Goal: Information Seeking & Learning: Learn about a topic

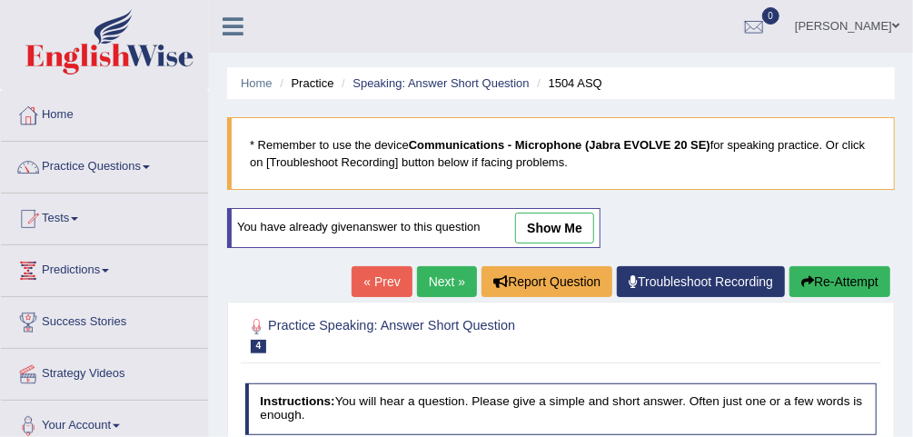
click at [116, 170] on link "Practice Questions" at bounding box center [104, 164] width 207 height 45
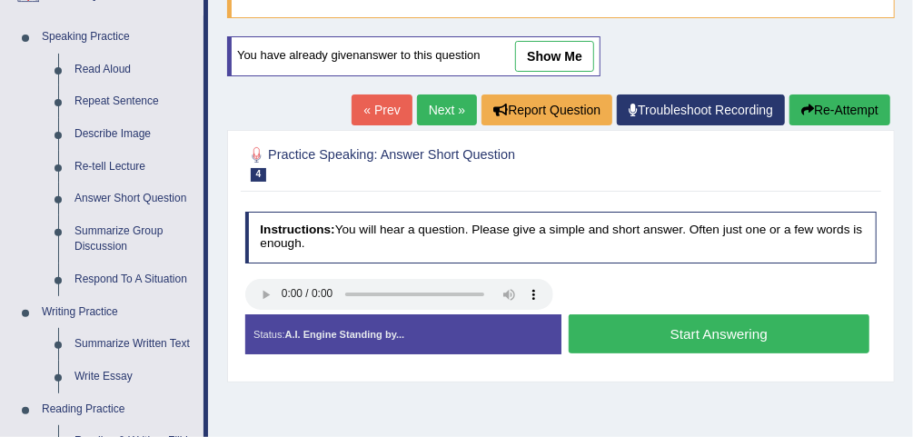
scroll to position [162, 0]
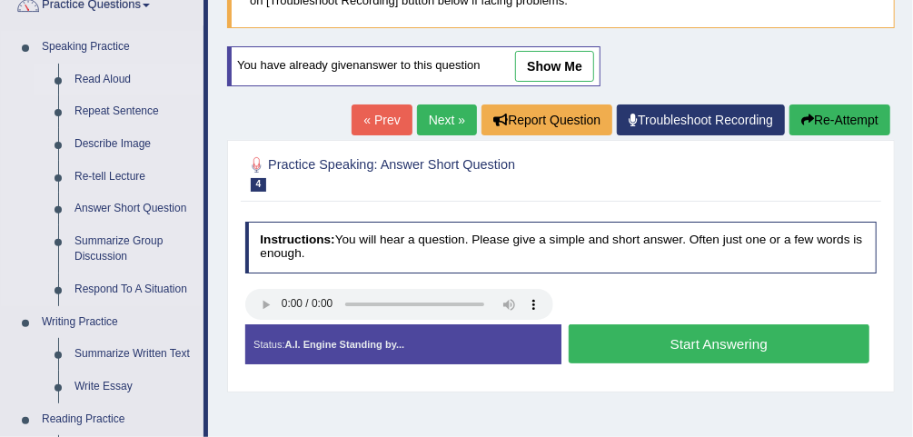
click at [117, 78] on link "Read Aloud" at bounding box center [134, 80] width 137 height 33
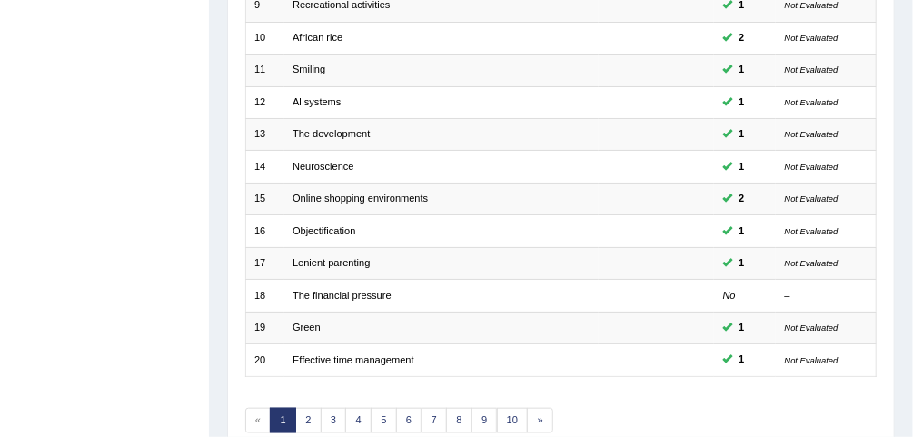
scroll to position [601, 0]
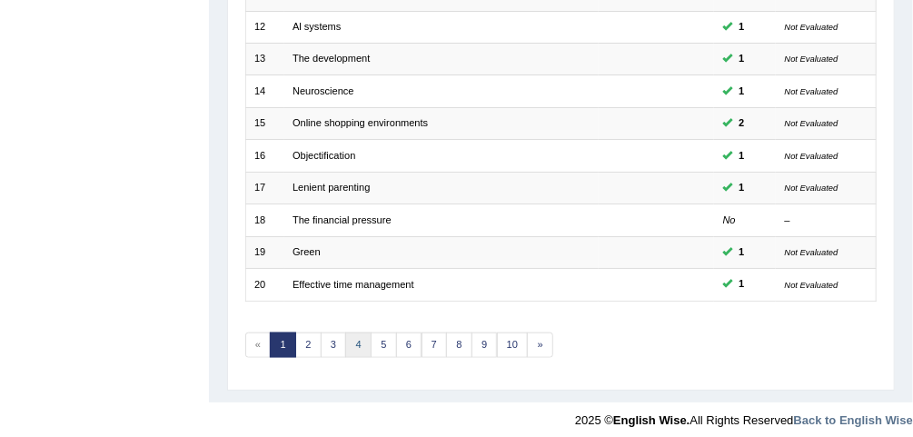
click at [349, 332] on link "4" at bounding box center [358, 344] width 26 height 25
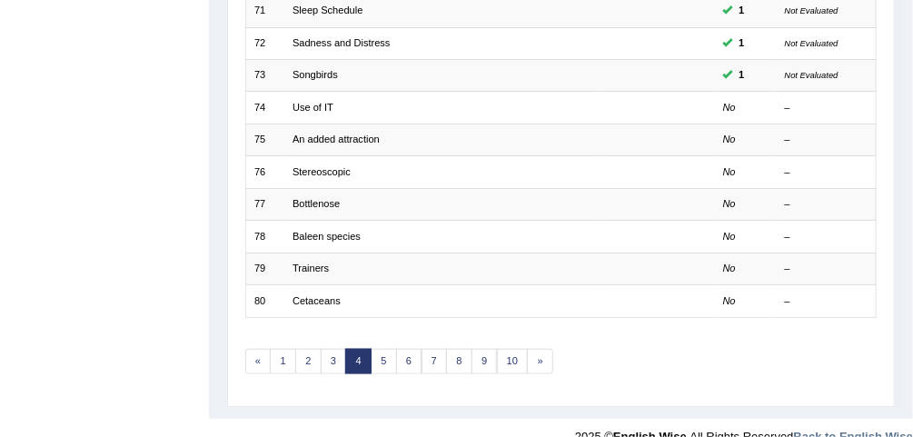
scroll to position [587, 0]
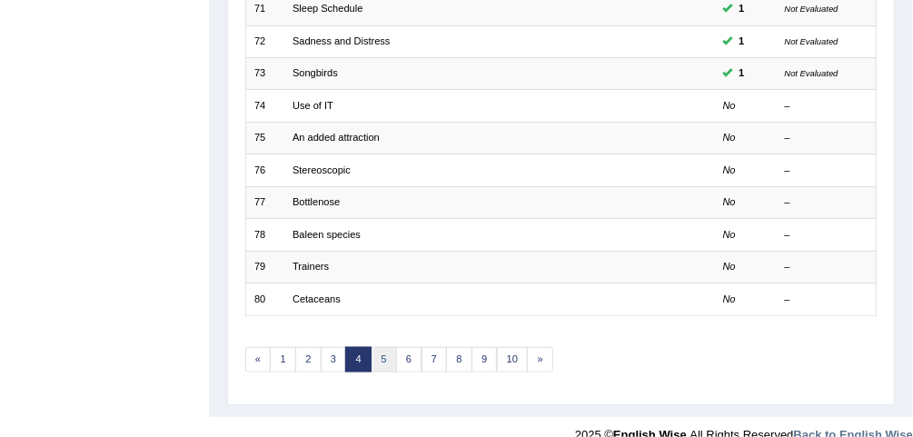
click at [376, 352] on link "5" at bounding box center [383, 359] width 26 height 25
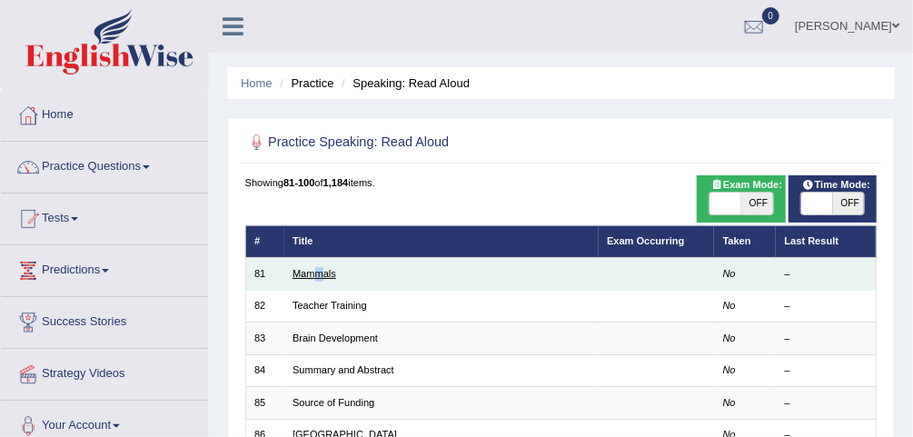
drag, startPoint x: 318, startPoint y: 266, endPoint x: 321, endPoint y: 279, distance: 13.0
click at [321, 279] on td "Mammals" at bounding box center [441, 274] width 314 height 32
click at [321, 279] on link "Mammals" at bounding box center [314, 273] width 44 height 11
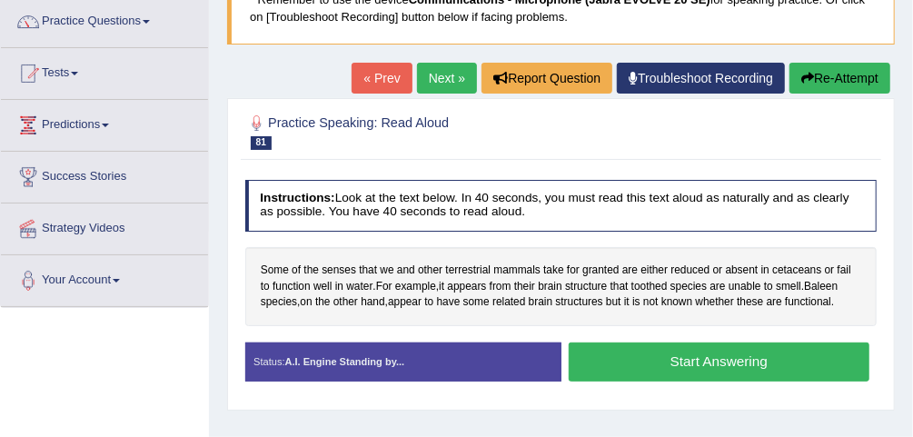
scroll to position [141, 0]
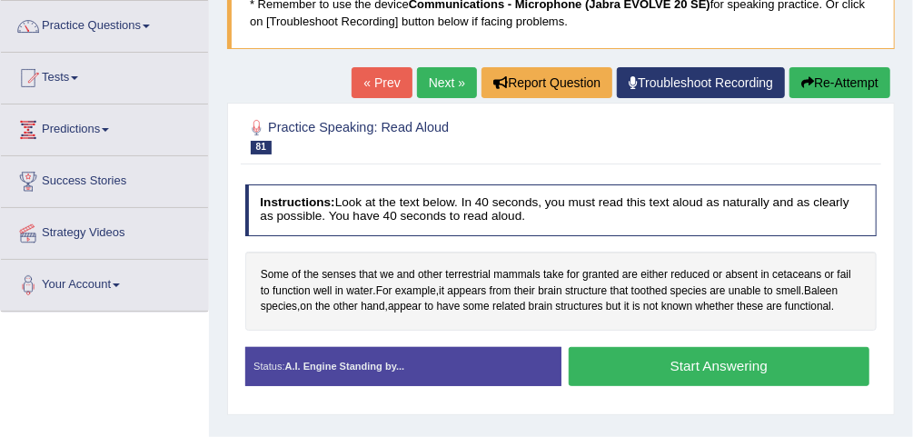
click at [716, 368] on button "Start Answering" at bounding box center [718, 366] width 301 height 39
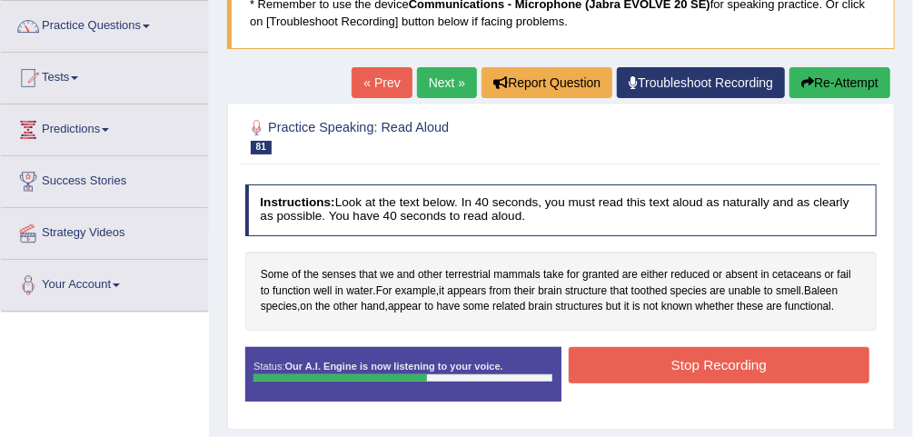
click at [716, 368] on button "Stop Recording" at bounding box center [718, 364] width 301 height 35
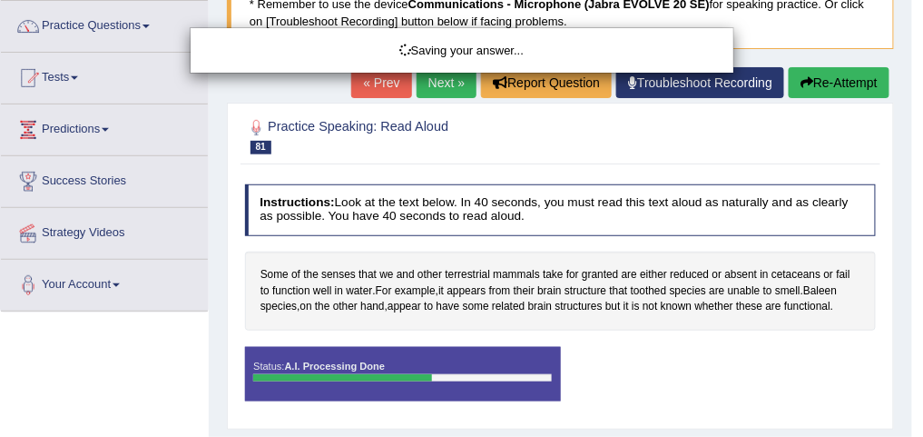
click at [912, 161] on html "Toggle navigation Home Practice Questions Speaking Practice Read Aloud Repeat S…" at bounding box center [461, 77] width 923 height 437
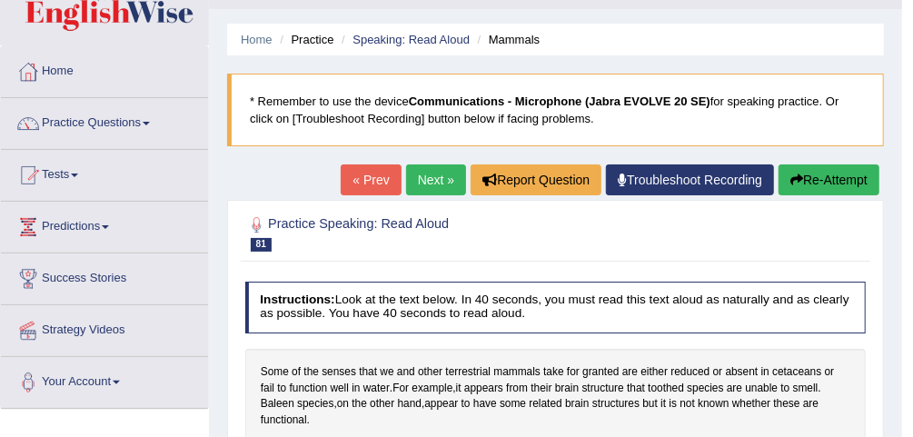
scroll to position [88, 0]
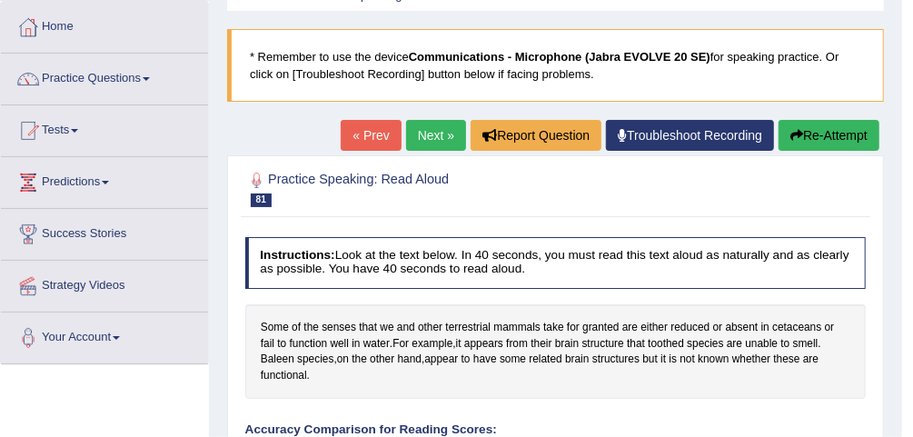
click at [423, 132] on link "Next »" at bounding box center [436, 135] width 60 height 31
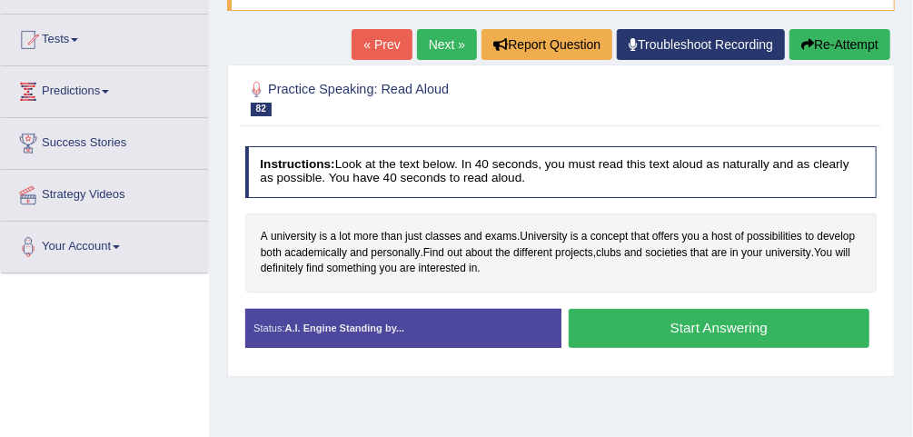
scroll to position [197, 0]
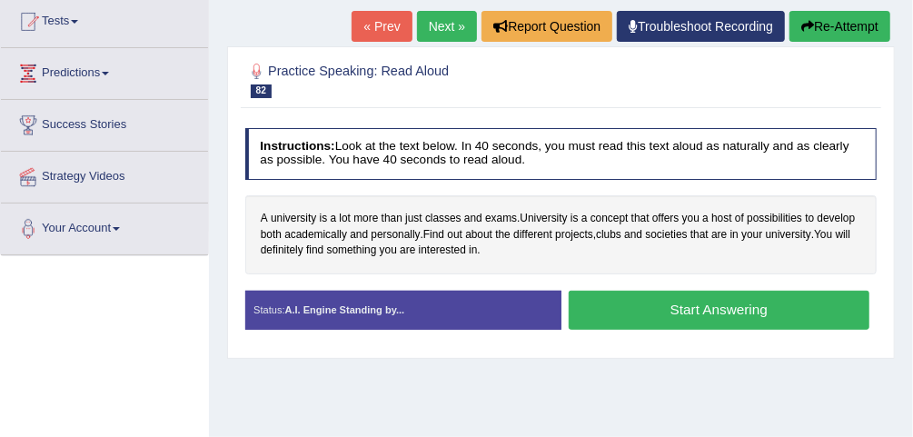
click at [762, 306] on button "Start Answering" at bounding box center [718, 310] width 301 height 39
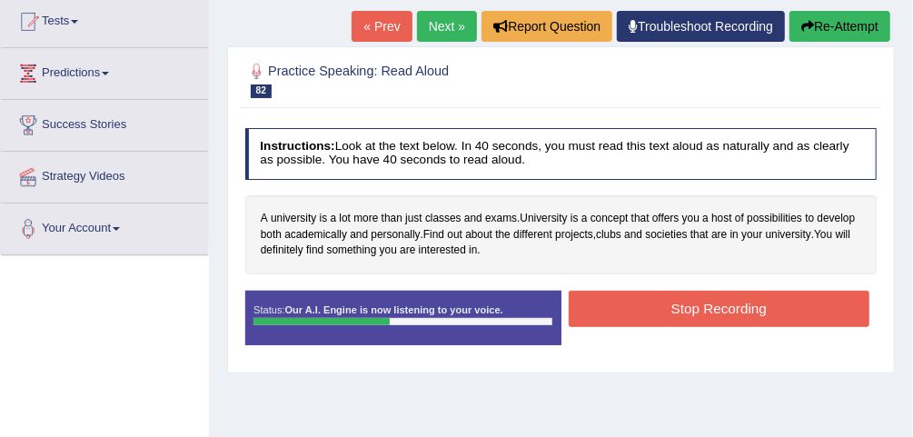
click at [762, 306] on button "Stop Recording" at bounding box center [718, 308] width 301 height 35
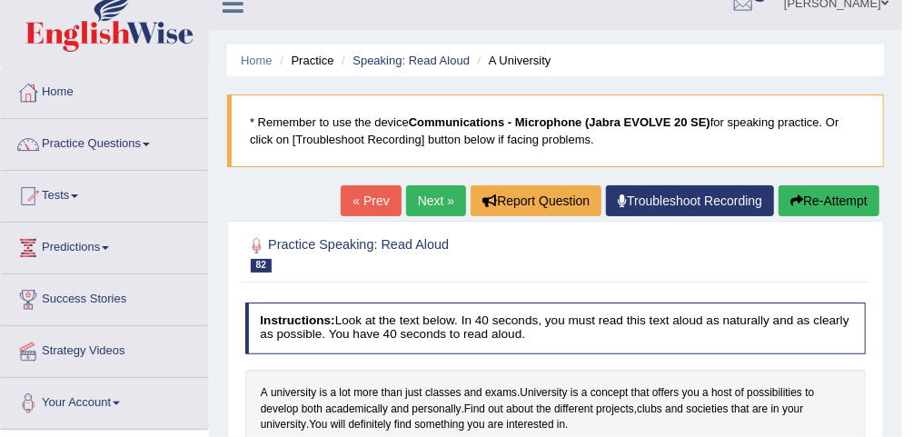
scroll to position [25, 0]
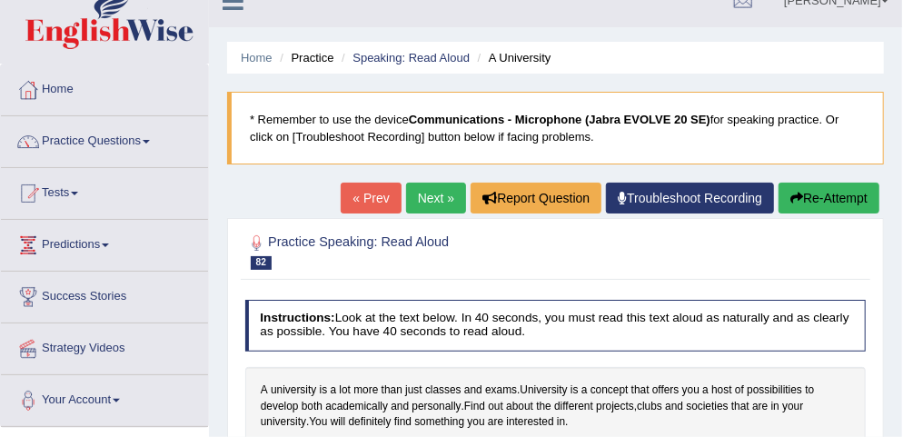
click at [440, 206] on link "Next »" at bounding box center [436, 198] width 60 height 31
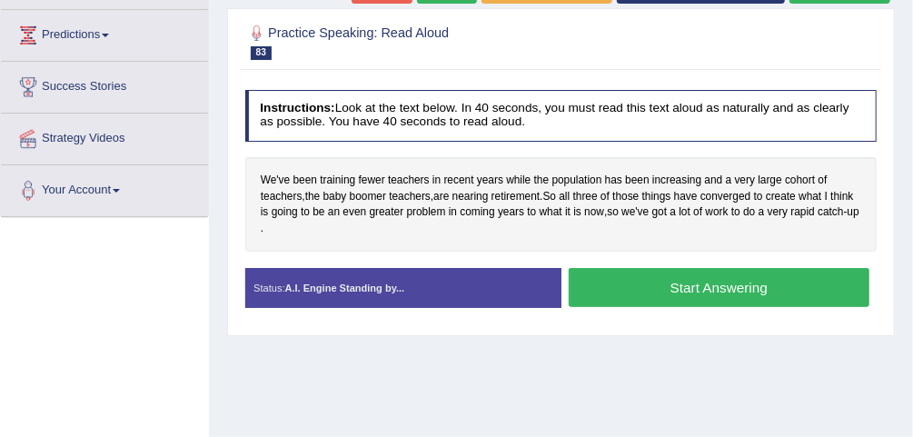
scroll to position [232, 0]
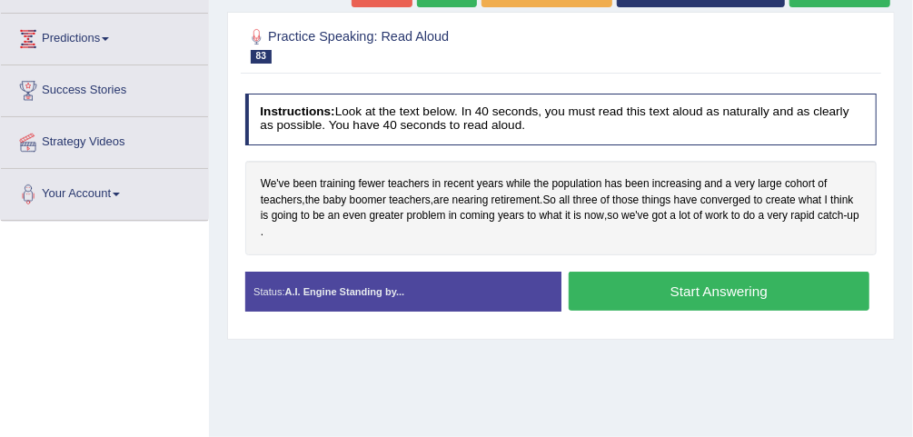
click at [804, 282] on button "Start Answering" at bounding box center [718, 291] width 301 height 39
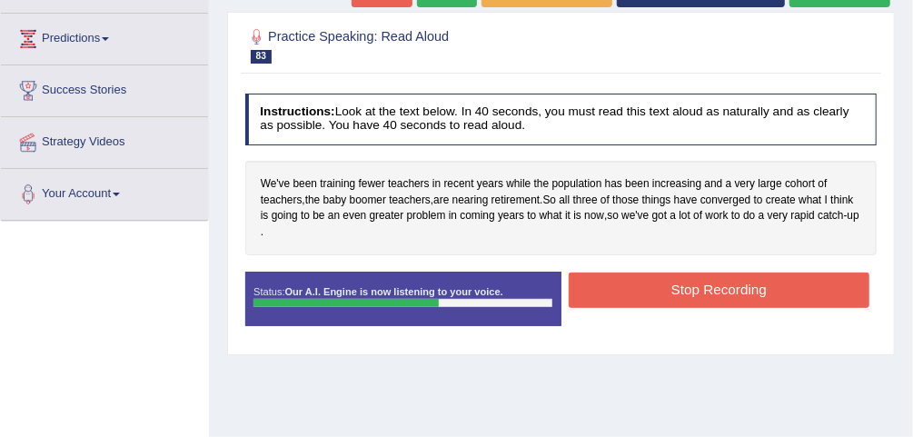
click at [795, 272] on button "Stop Recording" at bounding box center [718, 289] width 301 height 35
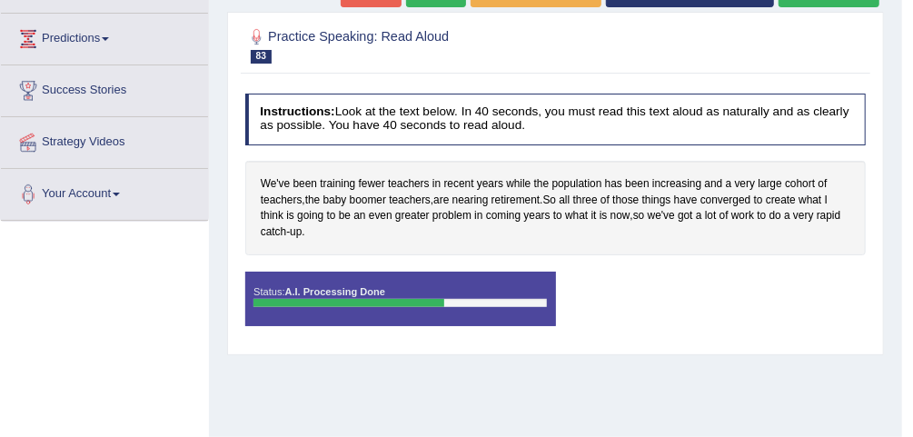
scroll to position [311, 0]
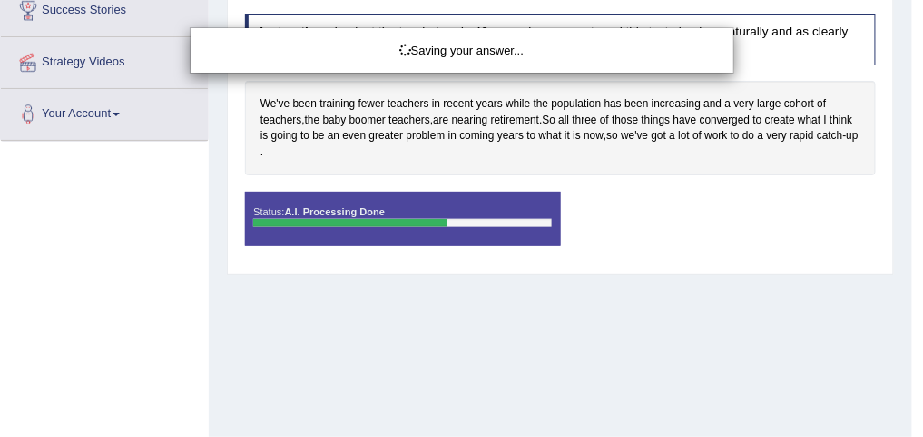
drag, startPoint x: 923, startPoint y: 236, endPoint x: 923, endPoint y: 255, distance: 19.1
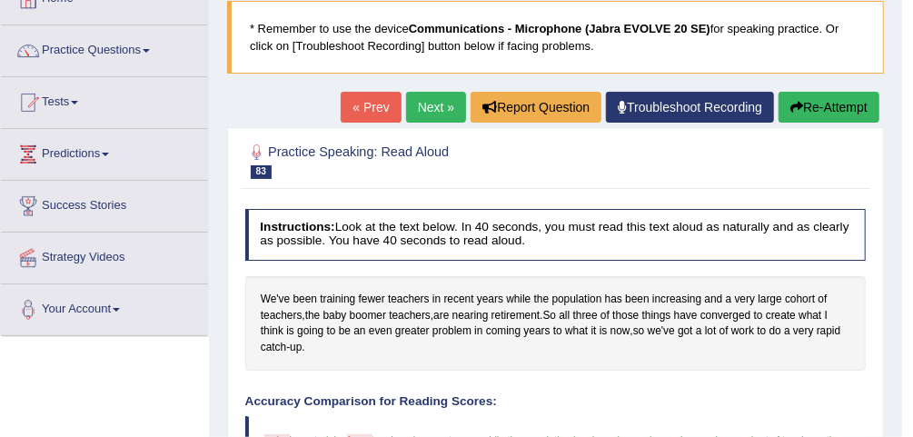
scroll to position [28, 0]
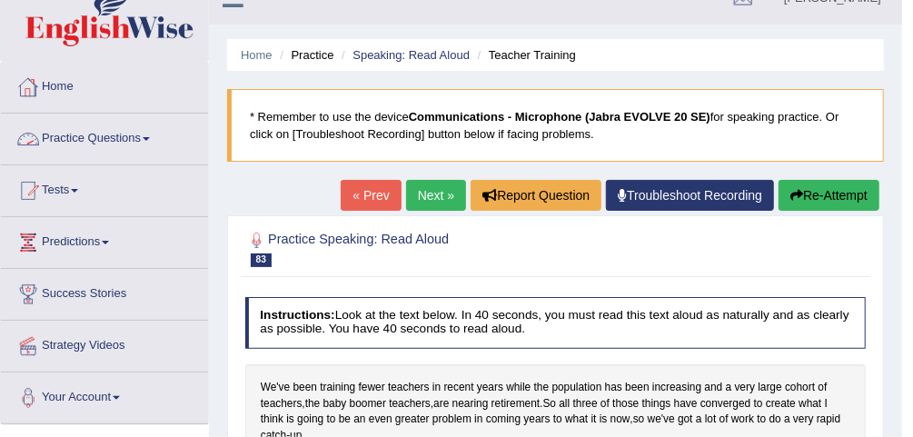
click at [118, 153] on link "Practice Questions" at bounding box center [104, 136] width 207 height 45
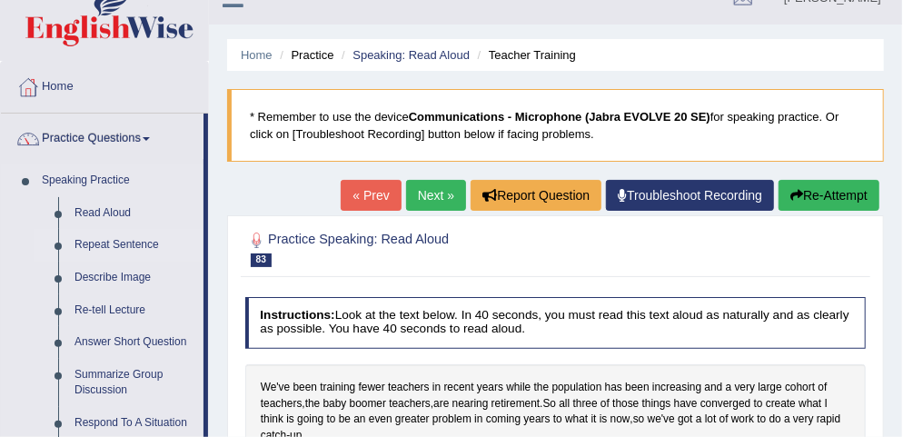
click at [114, 241] on link "Repeat Sentence" at bounding box center [134, 245] width 137 height 33
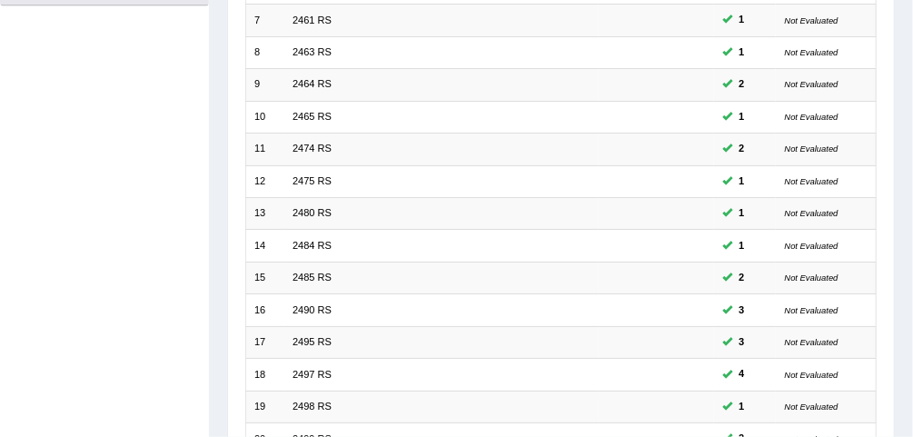
scroll to position [601, 0]
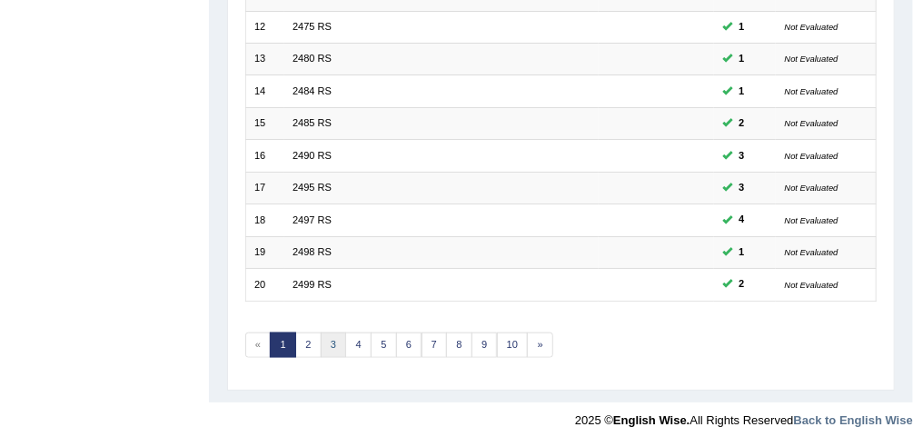
click at [331, 332] on link "3" at bounding box center [334, 344] width 26 height 25
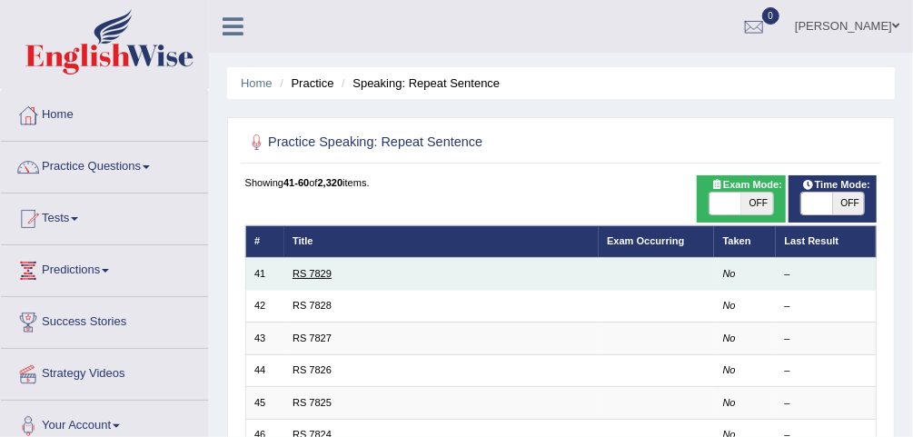
click at [309, 271] on link "RS 7829" at bounding box center [311, 273] width 39 height 11
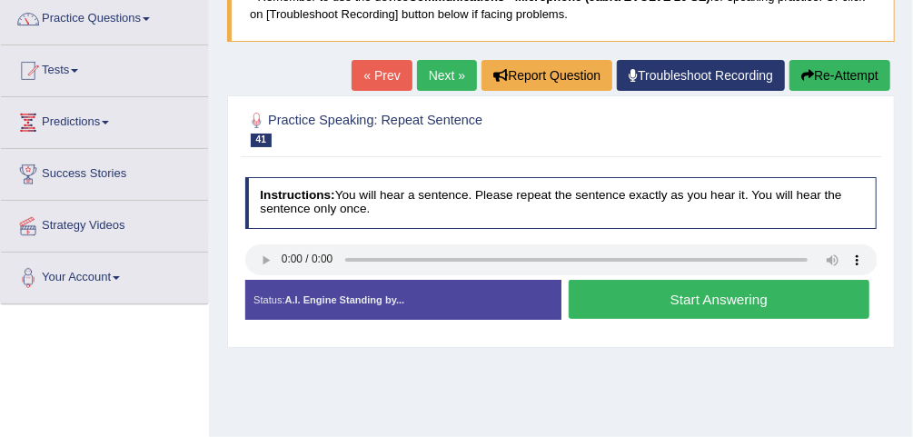
scroll to position [141, 0]
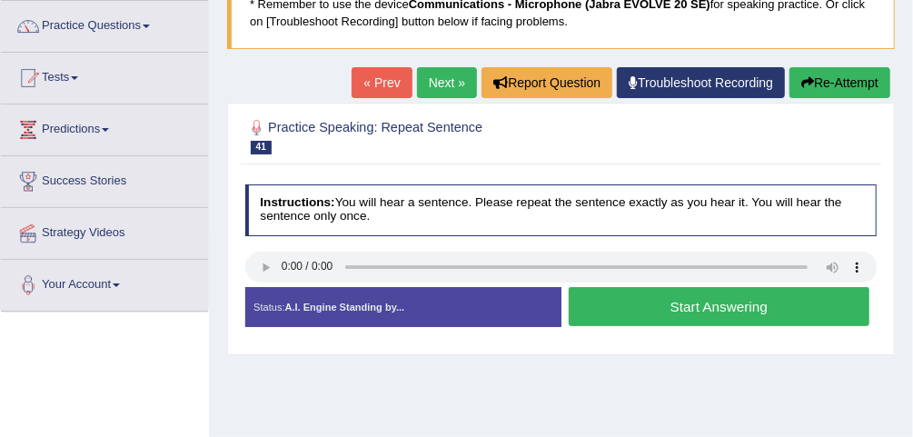
click at [716, 310] on button "Start Answering" at bounding box center [718, 306] width 301 height 39
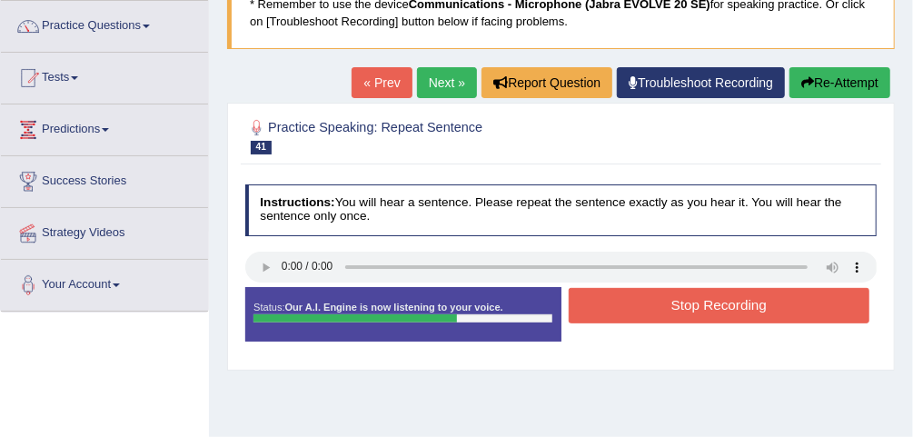
click at [716, 310] on button "Stop Recording" at bounding box center [718, 305] width 301 height 35
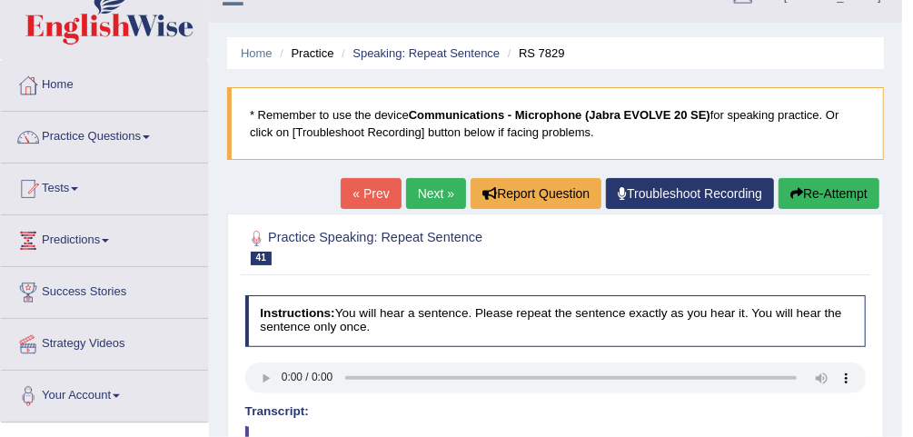
scroll to position [0, 0]
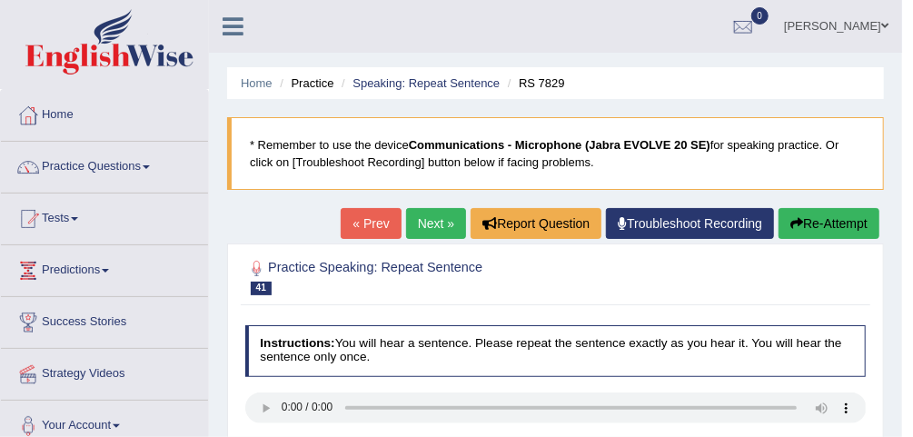
click at [446, 215] on link "Next »" at bounding box center [436, 223] width 60 height 31
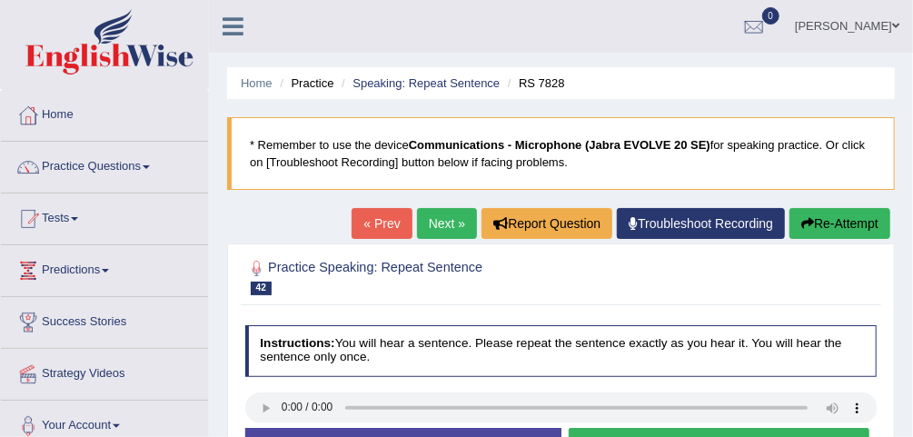
scroll to position [67, 0]
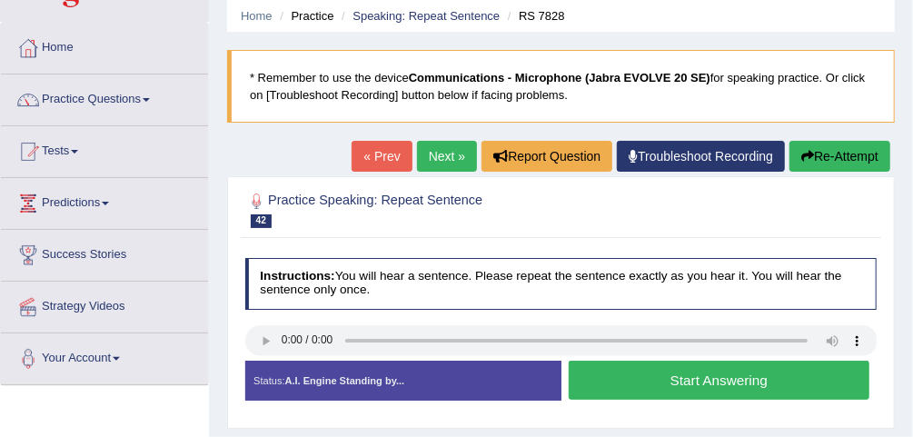
click at [444, 153] on link "Next »" at bounding box center [447, 156] width 60 height 31
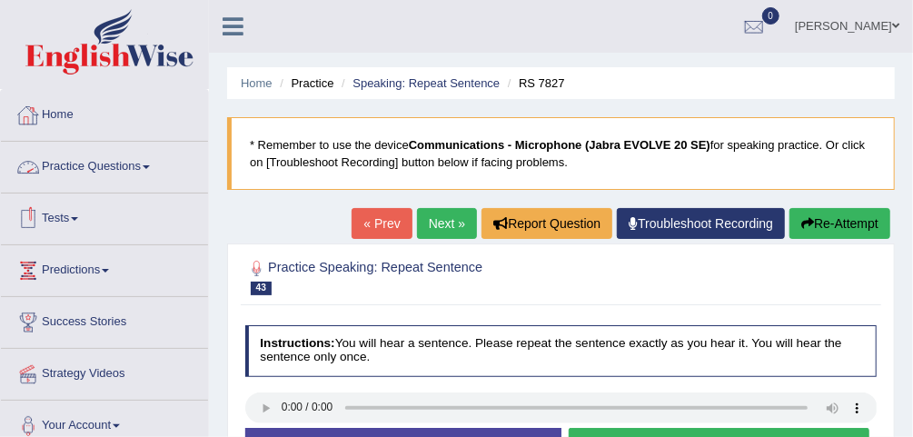
click at [113, 178] on link "Practice Questions" at bounding box center [104, 164] width 207 height 45
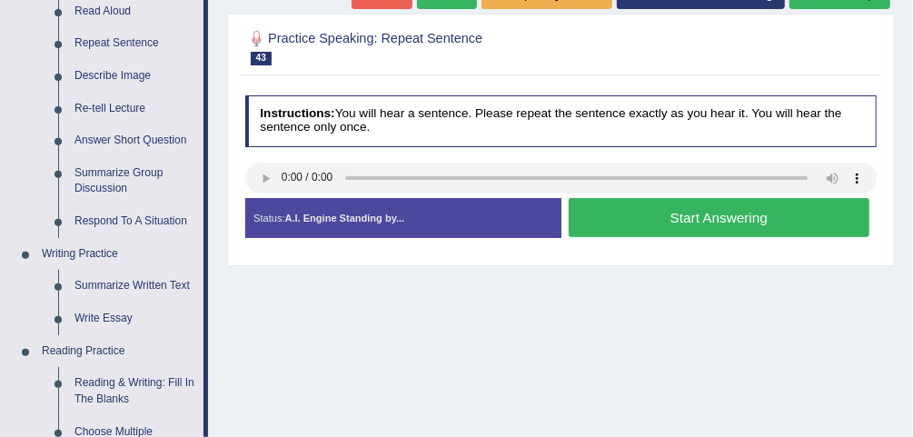
scroll to position [189, 0]
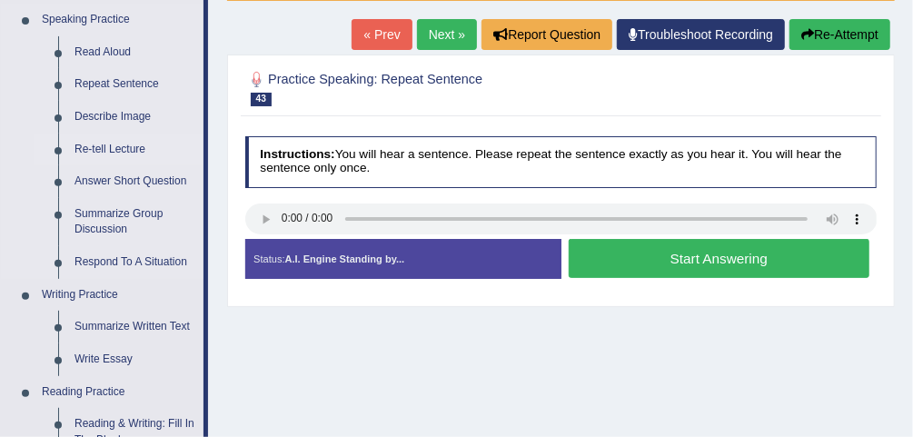
click at [110, 157] on link "Re-tell Lecture" at bounding box center [134, 149] width 137 height 33
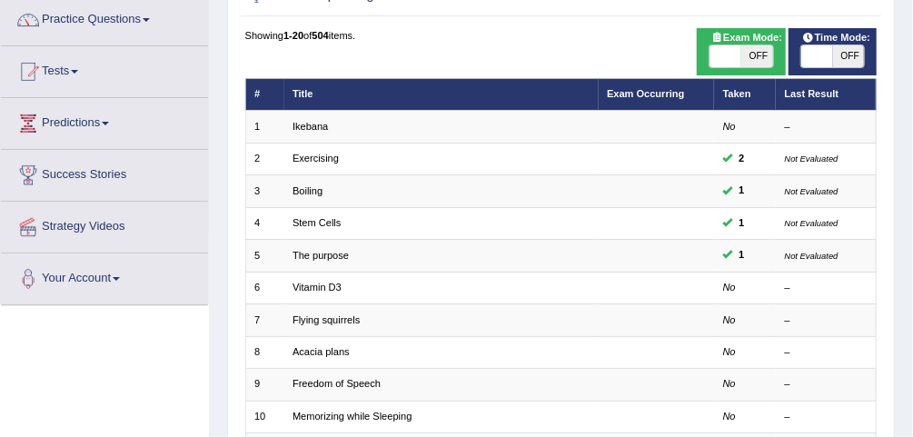
scroll to position [81, 0]
